Goal: Task Accomplishment & Management: Use online tool/utility

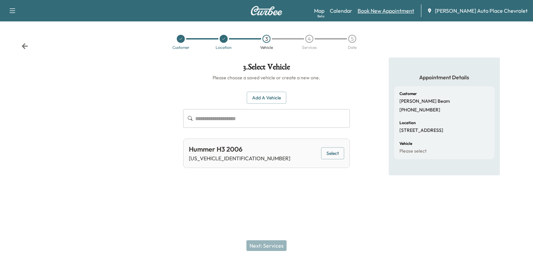
click at [410, 13] on link "Book New Appointment" at bounding box center [386, 11] width 57 height 8
click at [24, 49] on icon at bounding box center [25, 46] width 6 height 6
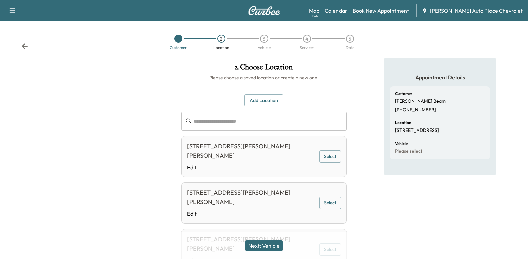
click at [25, 48] on icon at bounding box center [24, 46] width 7 height 7
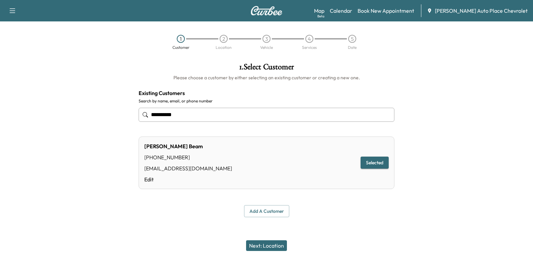
click at [25, 48] on div "1 Customer 2 Location 3 Vehicle 4 Services 5 Date" at bounding box center [266, 42] width 533 height 31
click at [399, 10] on link "Book New Appointment" at bounding box center [386, 11] width 57 height 8
click at [352, 11] on link "Calendar" at bounding box center [341, 11] width 22 height 8
